Goal: Information Seeking & Learning: Understand process/instructions

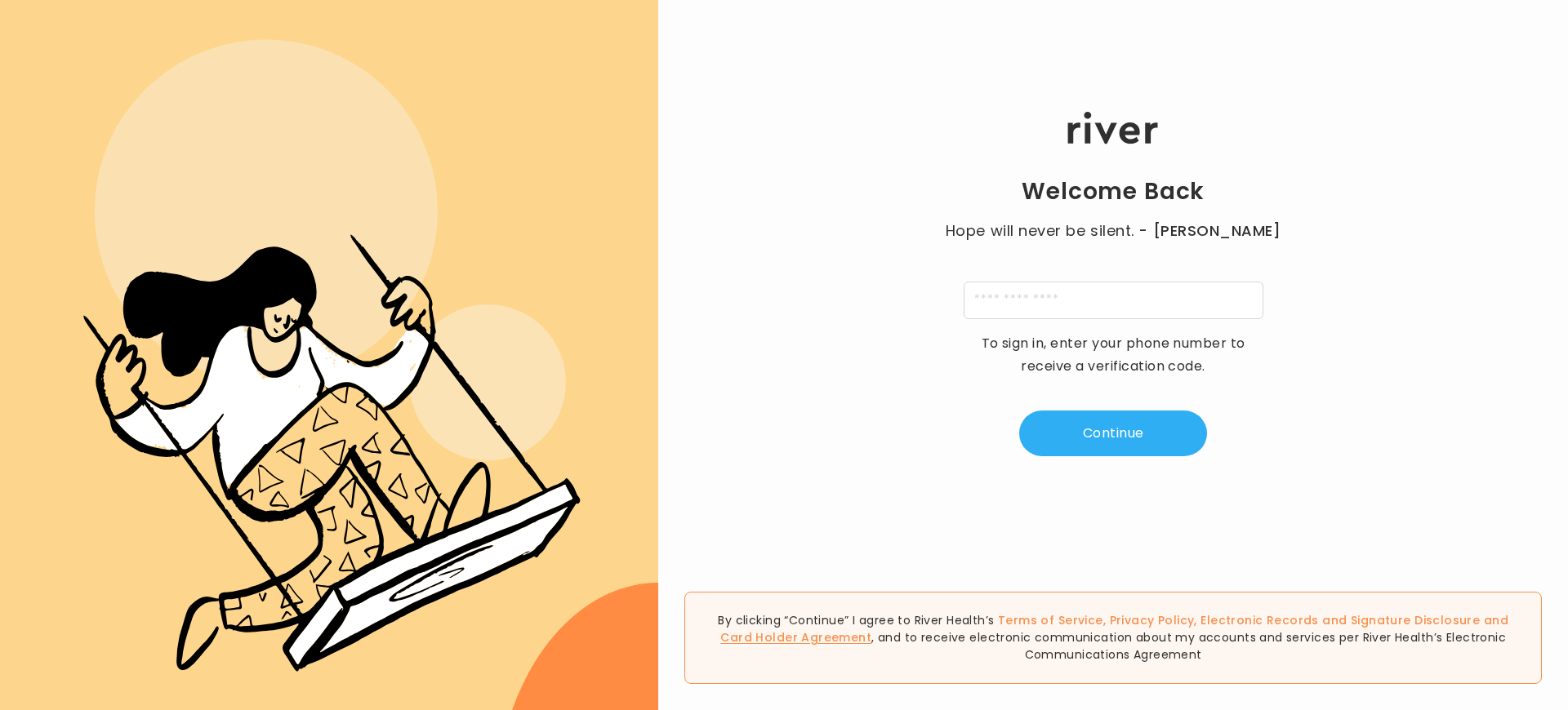
click at [871, 638] on link "Card Holder Agreement" at bounding box center [795, 638] width 151 height 16
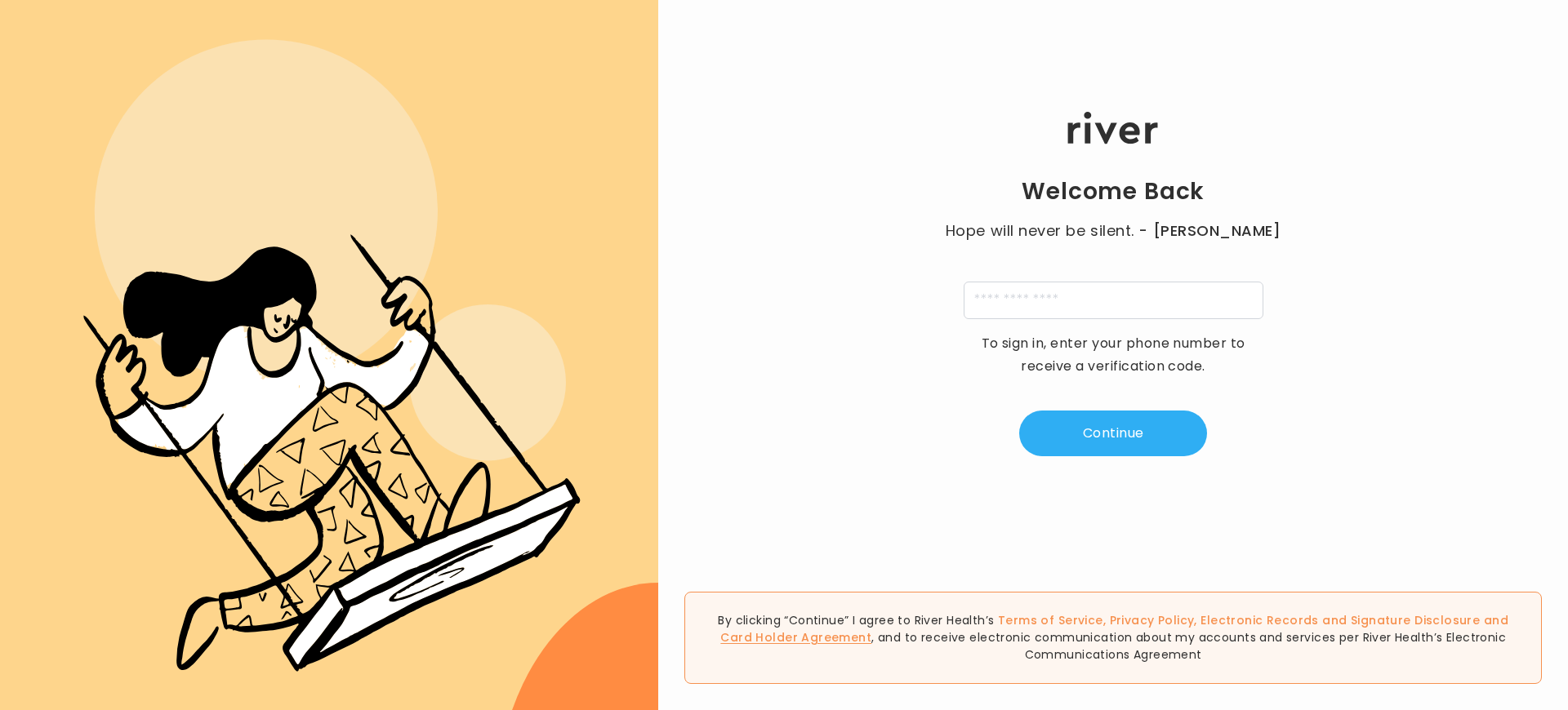
click at [871, 638] on link "Card Holder Agreement" at bounding box center [795, 638] width 151 height 16
